Goal: Information Seeking & Learning: Learn about a topic

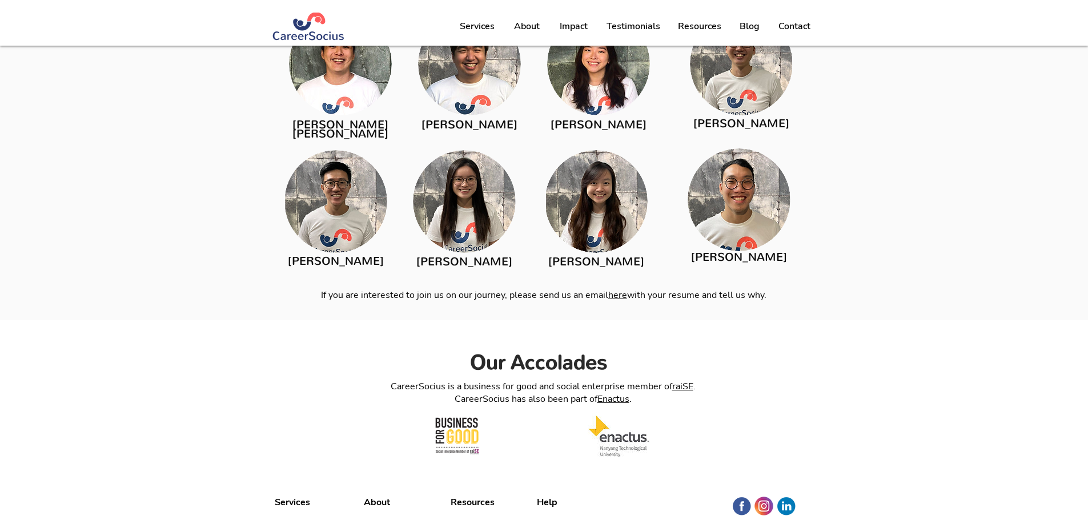
scroll to position [1871, 0]
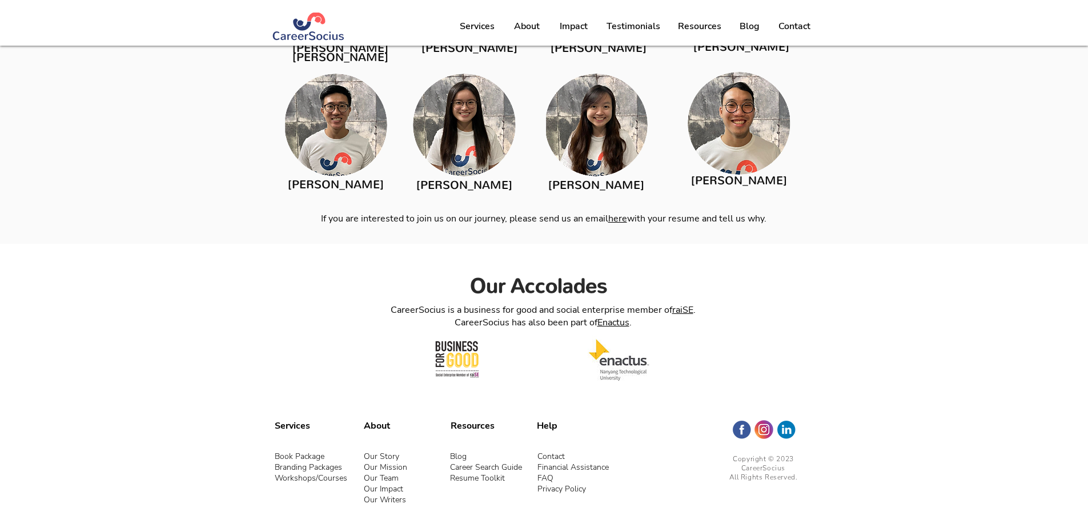
click at [323, 473] on span "Workshops/Courses" at bounding box center [311, 478] width 73 height 11
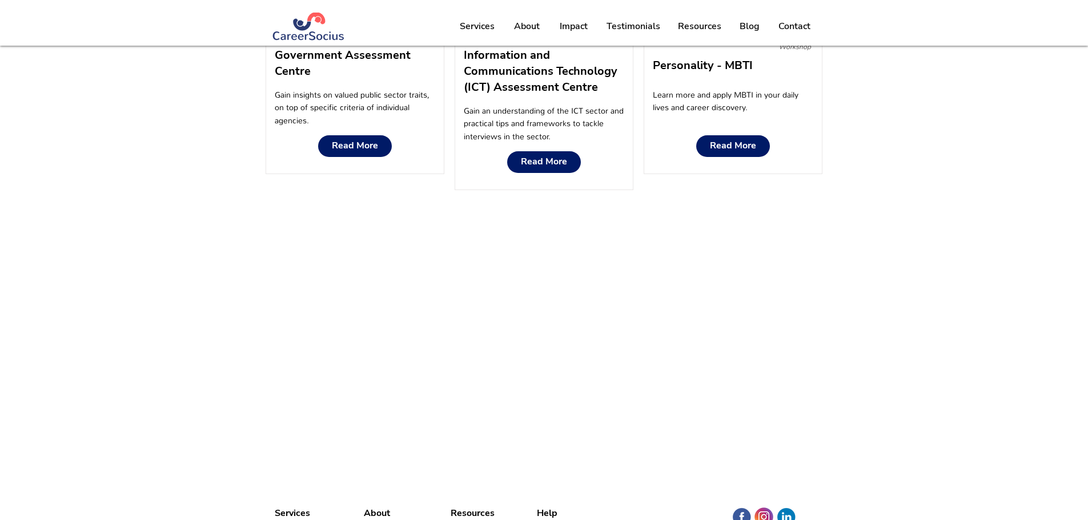
scroll to position [1699, 0]
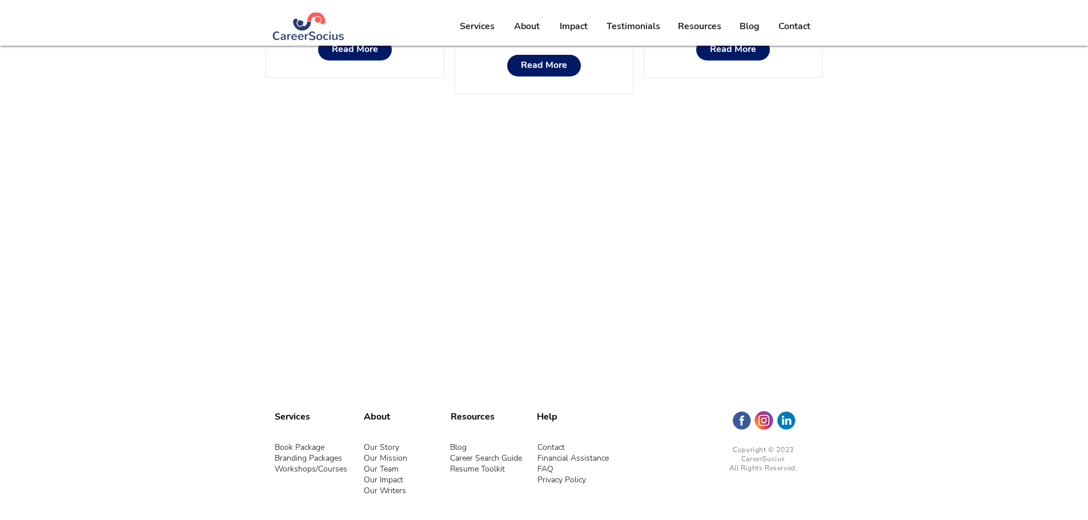
click at [379, 470] on link "Our Team" at bounding box center [381, 469] width 35 height 11
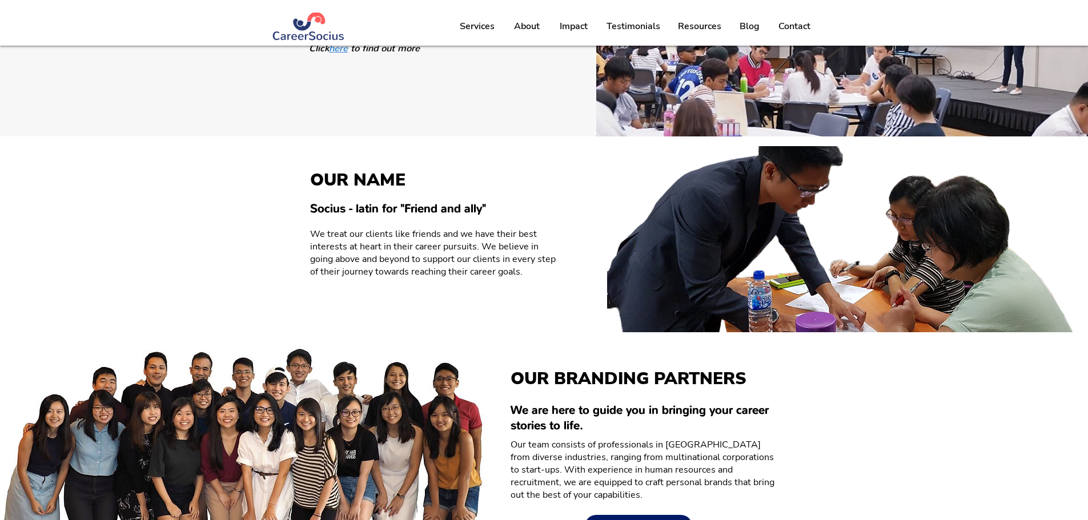
scroll to position [783, 0]
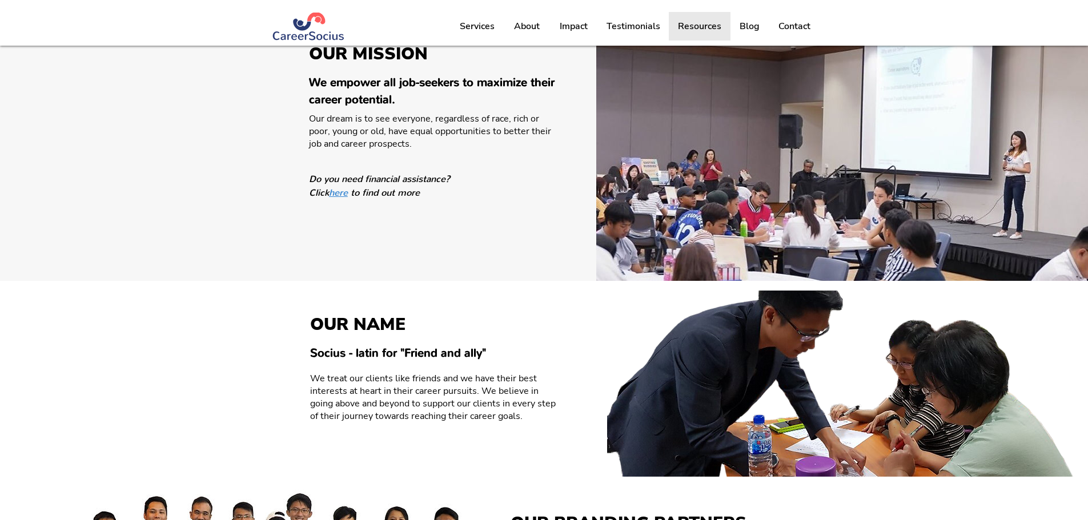
click at [716, 23] on p "Resources" at bounding box center [699, 26] width 55 height 29
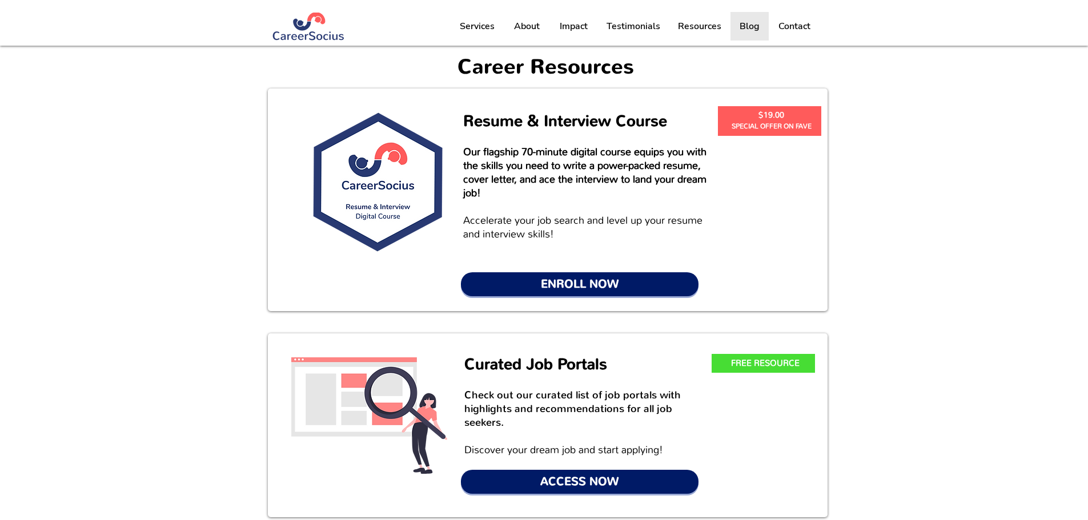
click at [760, 30] on p "Blog" at bounding box center [749, 26] width 31 height 29
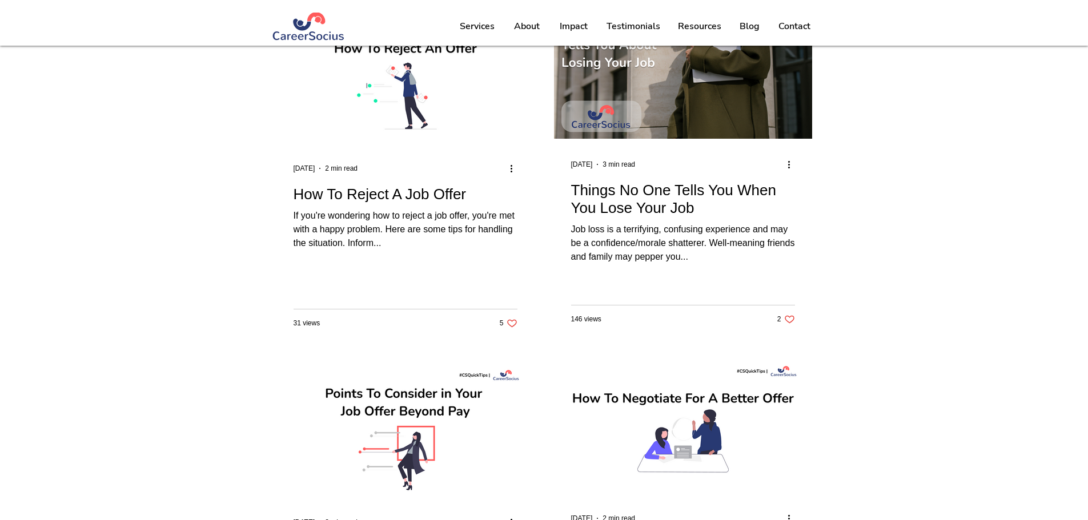
scroll to position [1256, 0]
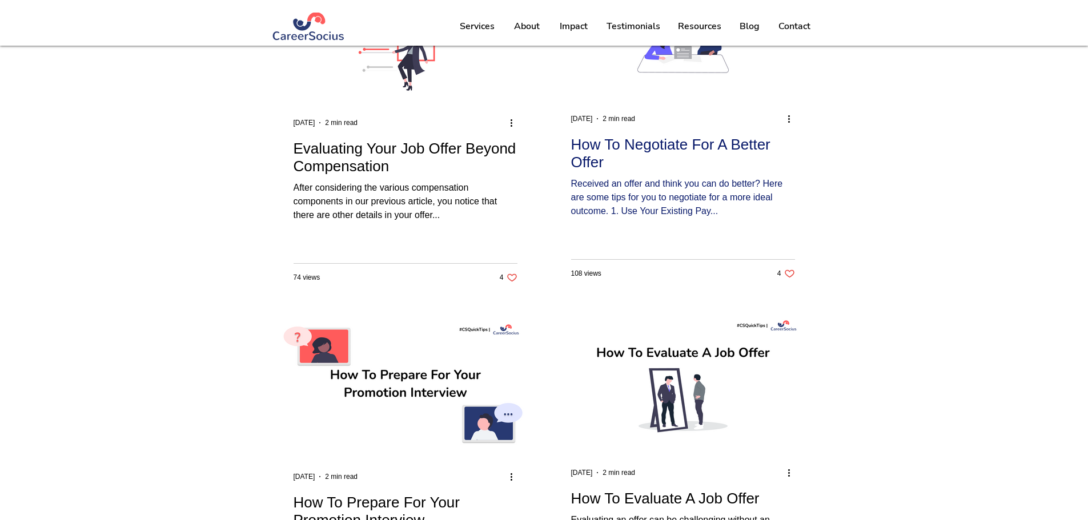
click at [658, 138] on h2 "How To Negotiate For A Better Offer" at bounding box center [683, 153] width 224 height 35
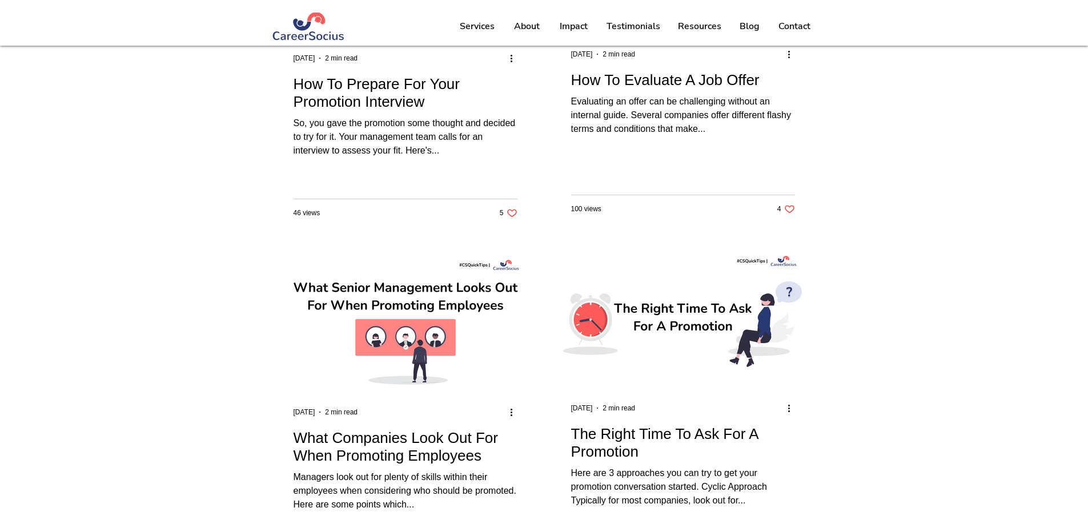
scroll to position [1713, 0]
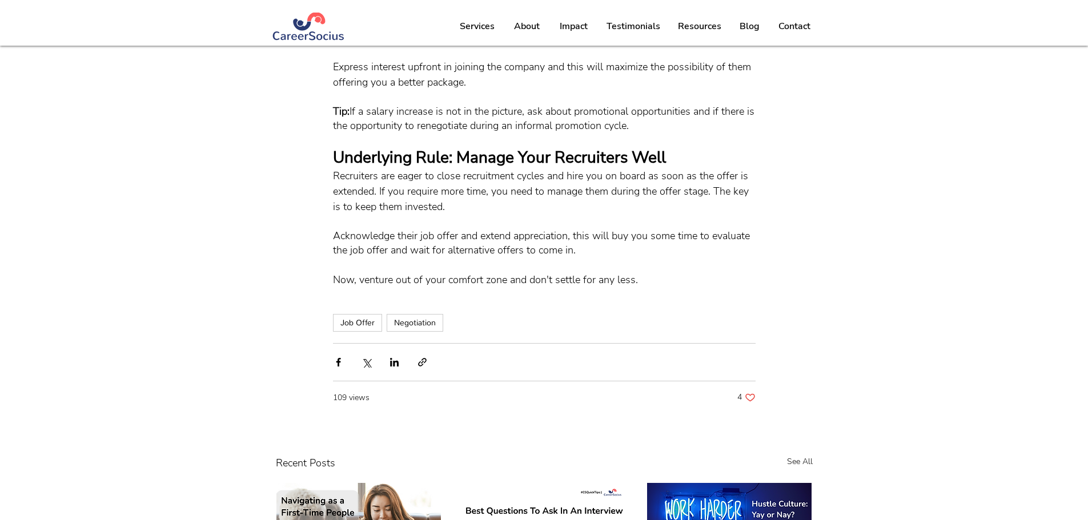
scroll to position [914, 0]
